Goal: Browse casually

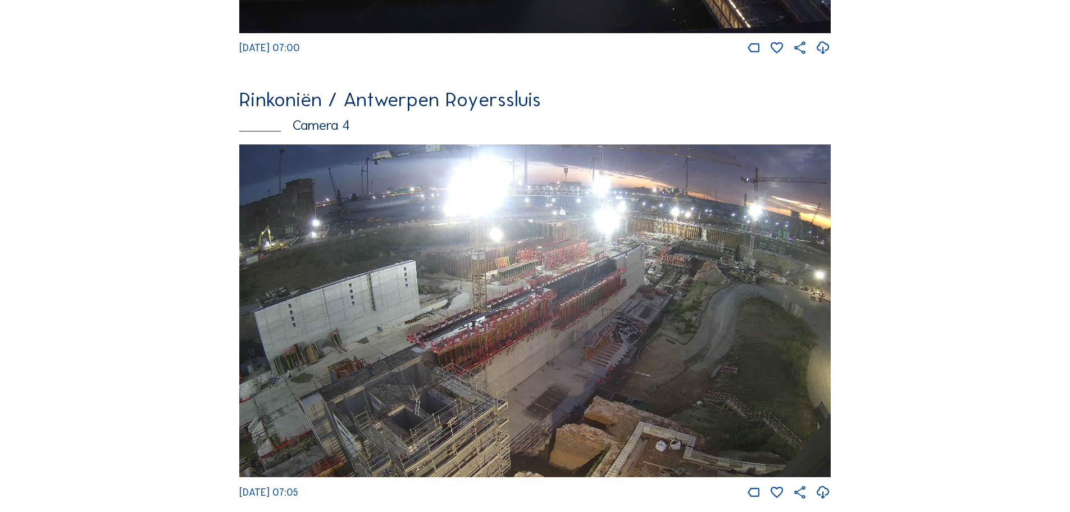
scroll to position [1910, 0]
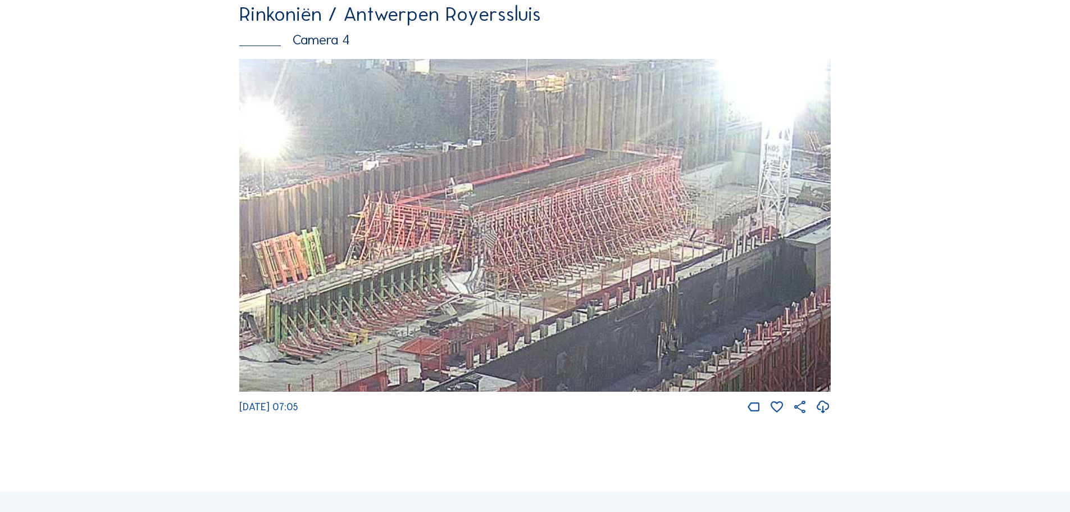
drag, startPoint x: 623, startPoint y: 180, endPoint x: 559, endPoint y: 218, distance: 74.4
click at [559, 218] on img at bounding box center [534, 225] width 591 height 333
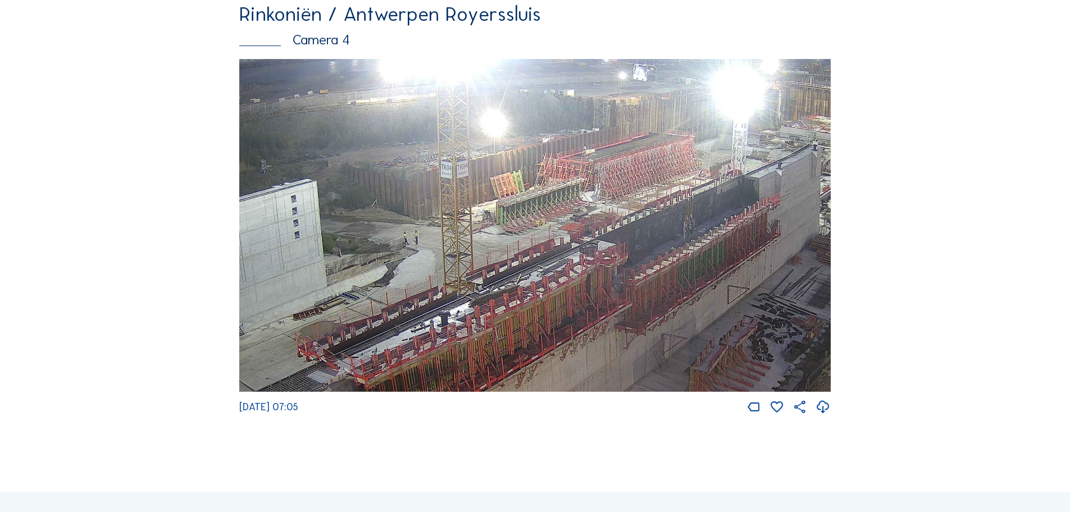
drag, startPoint x: 355, startPoint y: 338, endPoint x: 427, endPoint y: 304, distance: 80.1
click at [427, 304] on img at bounding box center [534, 225] width 591 height 333
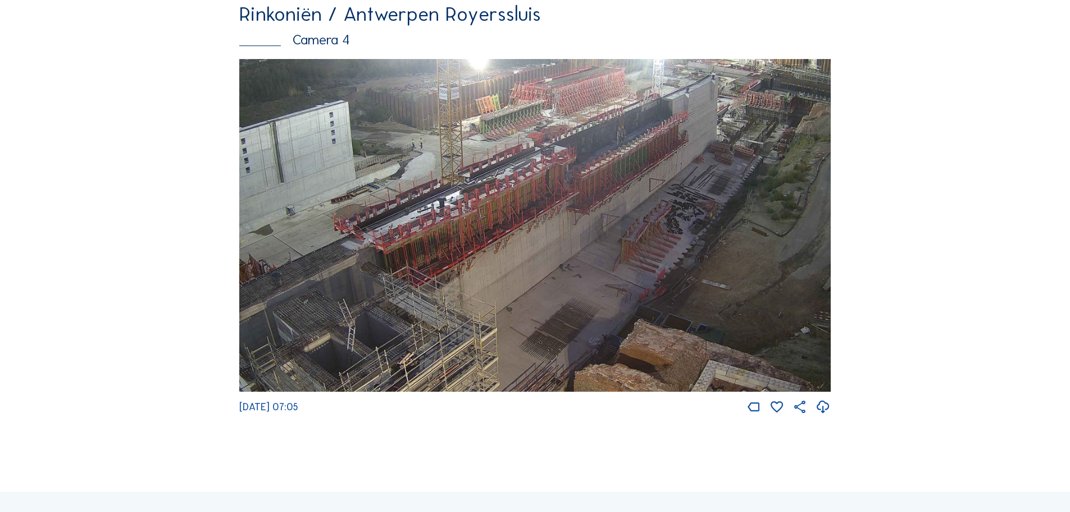
drag, startPoint x: 668, startPoint y: 207, endPoint x: 544, endPoint y: 169, distance: 129.8
click at [544, 169] on img at bounding box center [534, 225] width 591 height 333
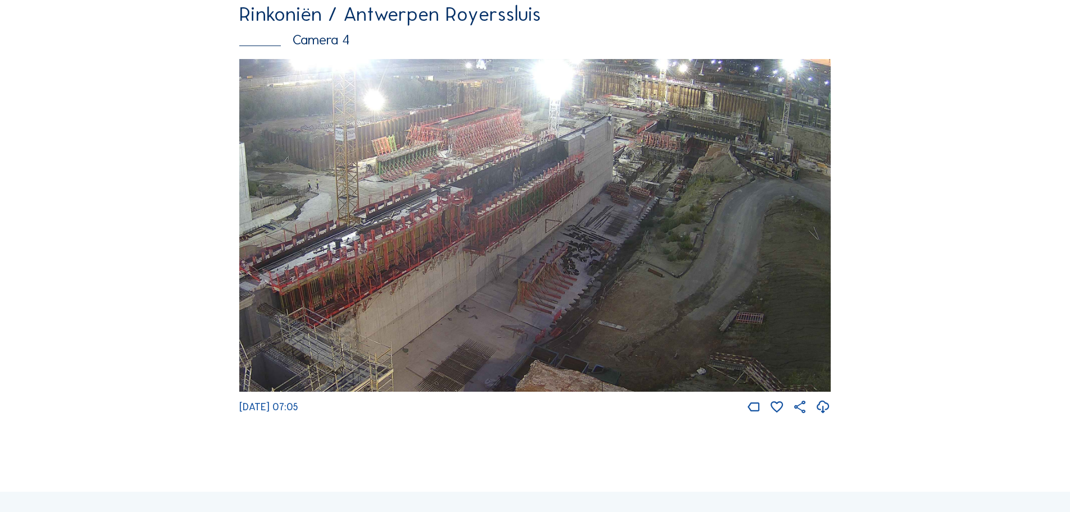
drag, startPoint x: 651, startPoint y: 177, endPoint x: 539, endPoint y: 227, distance: 122.9
click at [539, 227] on img at bounding box center [534, 225] width 591 height 333
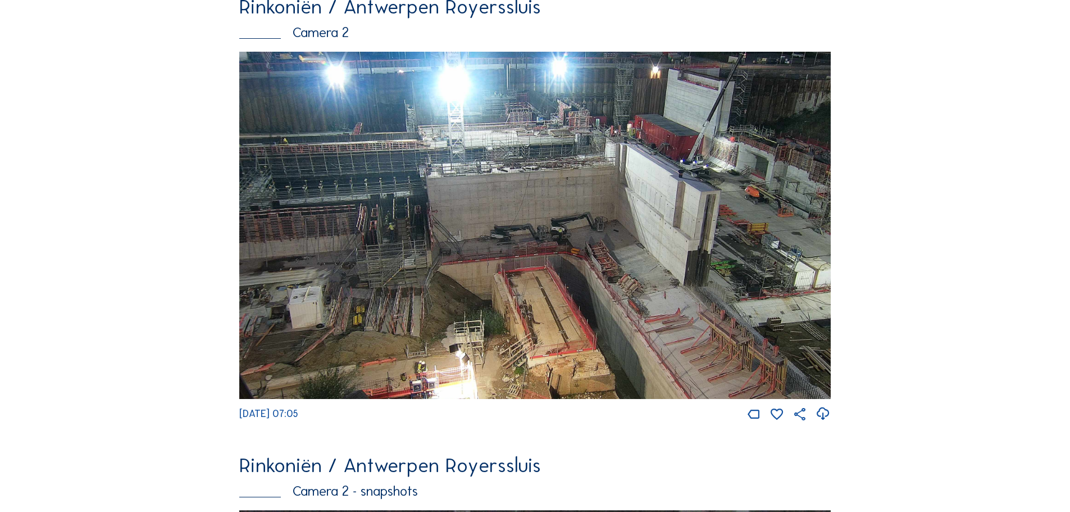
scroll to position [562, 0]
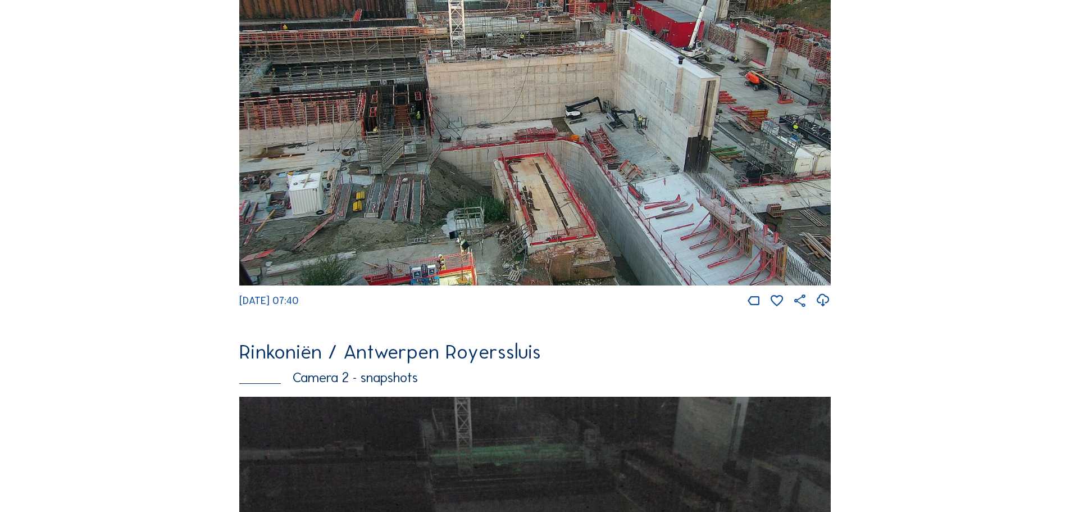
scroll to position [225, 0]
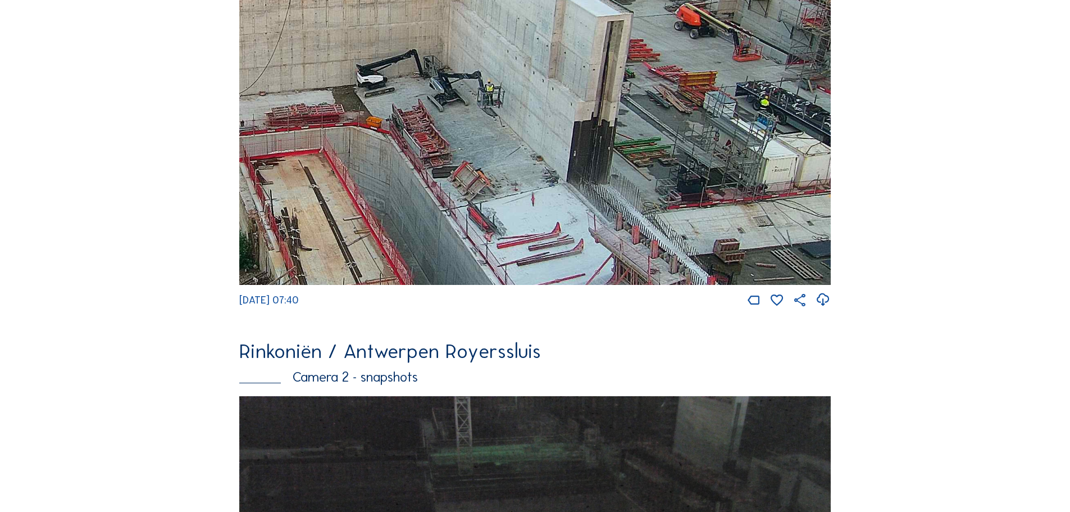
drag, startPoint x: 727, startPoint y: 154, endPoint x: 369, endPoint y: 102, distance: 361.6
click at [369, 102] on img at bounding box center [534, 111] width 591 height 347
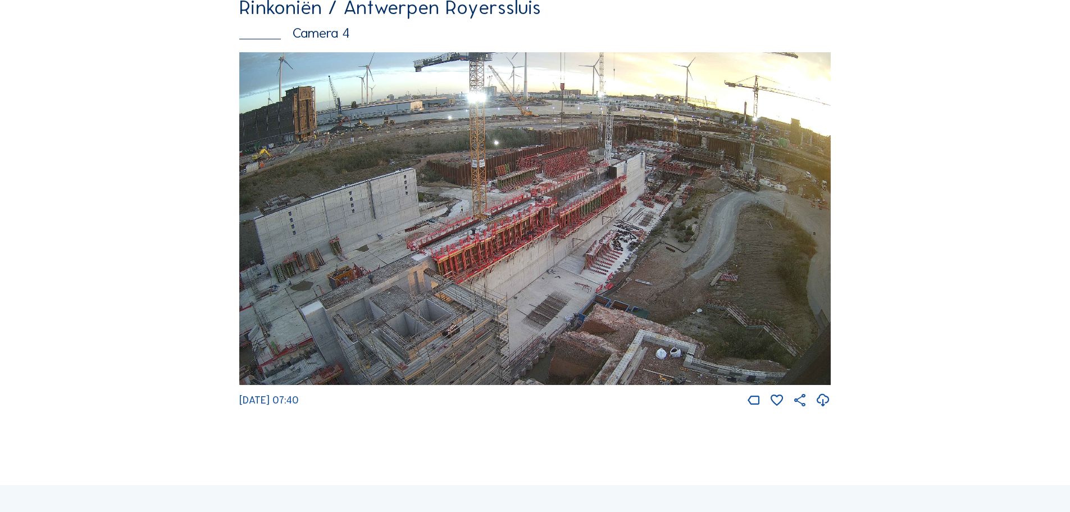
scroll to position [1910, 0]
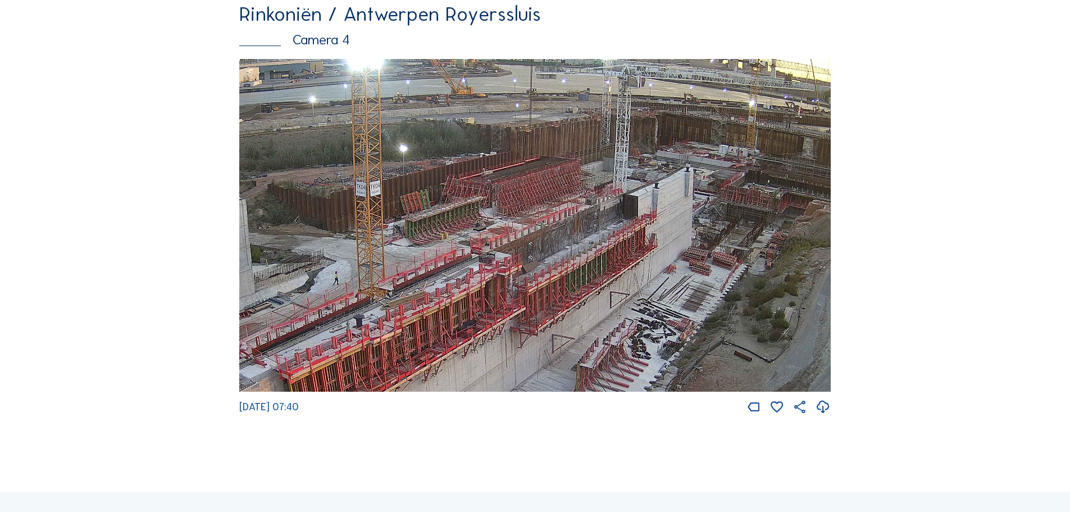
drag, startPoint x: 655, startPoint y: 209, endPoint x: 541, endPoint y: 263, distance: 125.6
click at [541, 263] on img at bounding box center [534, 225] width 591 height 333
